Goal: Information Seeking & Learning: Learn about a topic

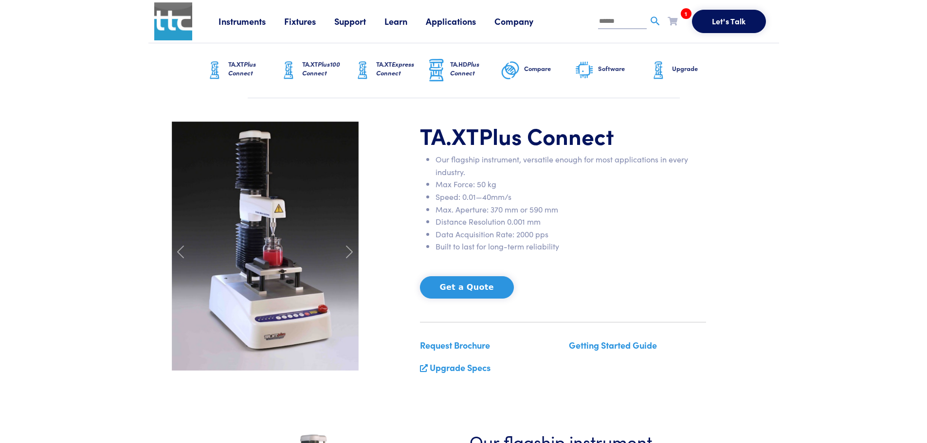
click at [248, 21] on link "Instruments" at bounding box center [252, 21] width 66 height 12
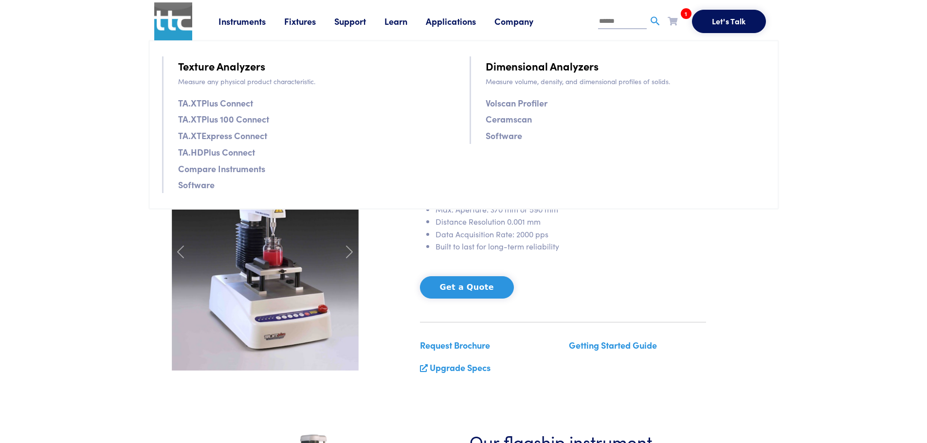
click at [205, 185] on link "Software" at bounding box center [196, 185] width 37 height 14
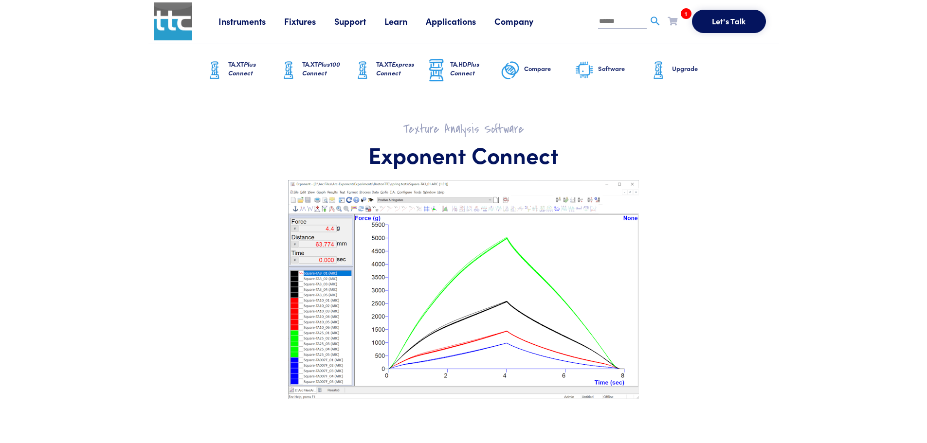
drag, startPoint x: 932, startPoint y: 39, endPoint x: 932, endPoint y: 31, distance: 8.8
click at [586, 70] on img at bounding box center [584, 70] width 19 height 20
click at [251, 64] on span "Plus Connect" at bounding box center [242, 68] width 28 height 18
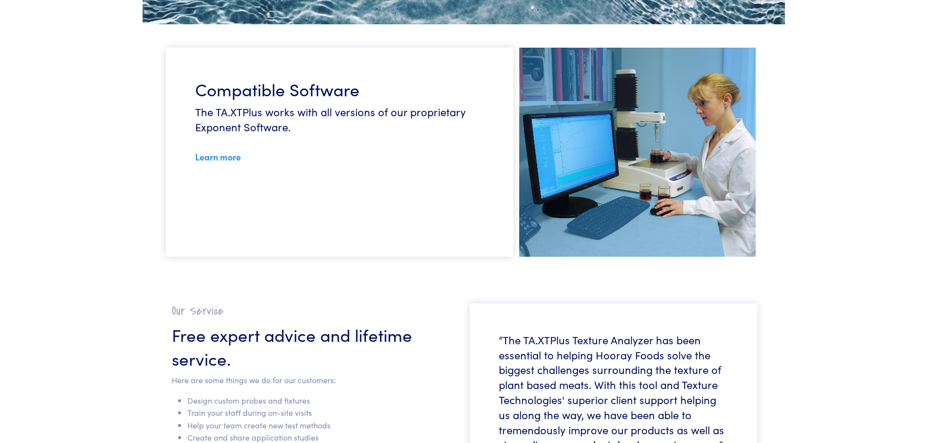
scroll to position [2338, 0]
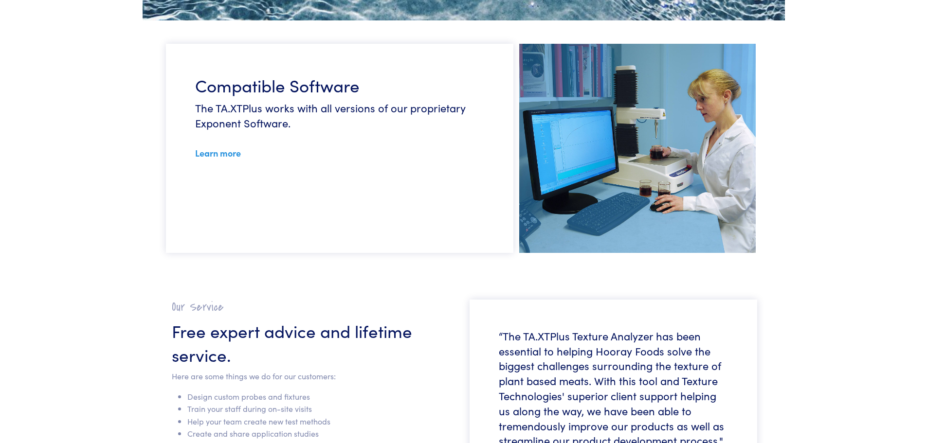
drag, startPoint x: 930, startPoint y: 51, endPoint x: 934, endPoint y: 339, distance: 288.2
click at [210, 155] on link "Learn more" at bounding box center [218, 153] width 46 height 12
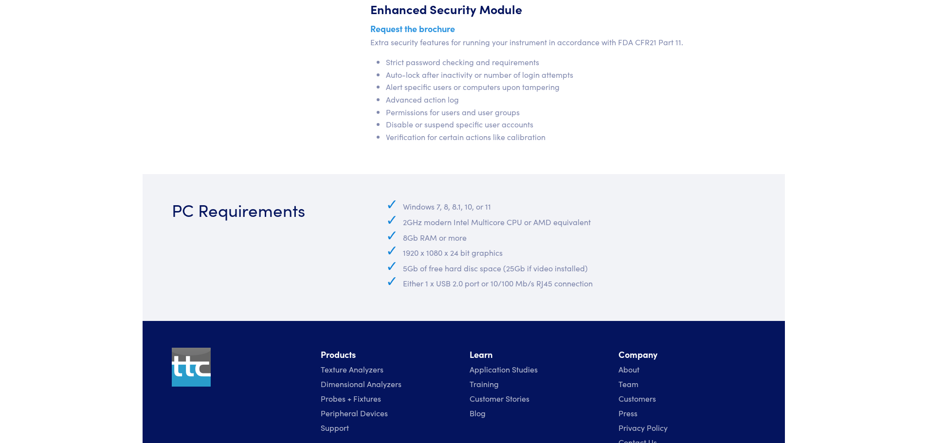
scroll to position [4453, 0]
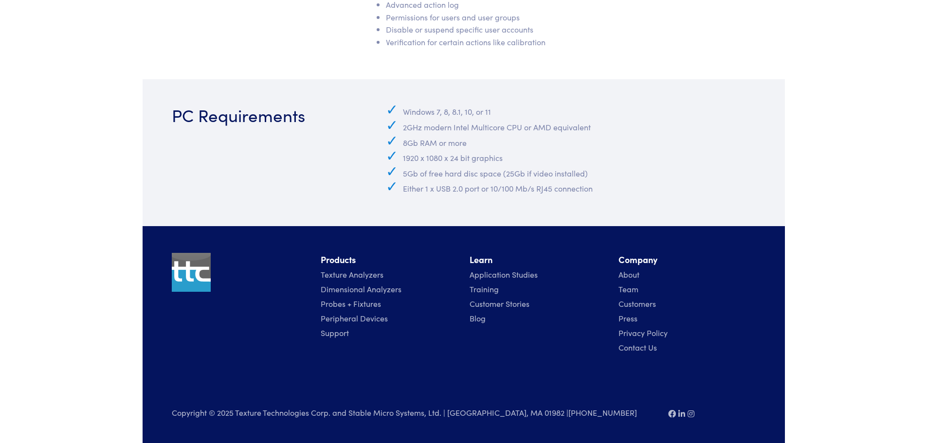
drag, startPoint x: 931, startPoint y: 29, endPoint x: 934, endPoint y: 434, distance: 405.0
